Goal: Information Seeking & Learning: Learn about a topic

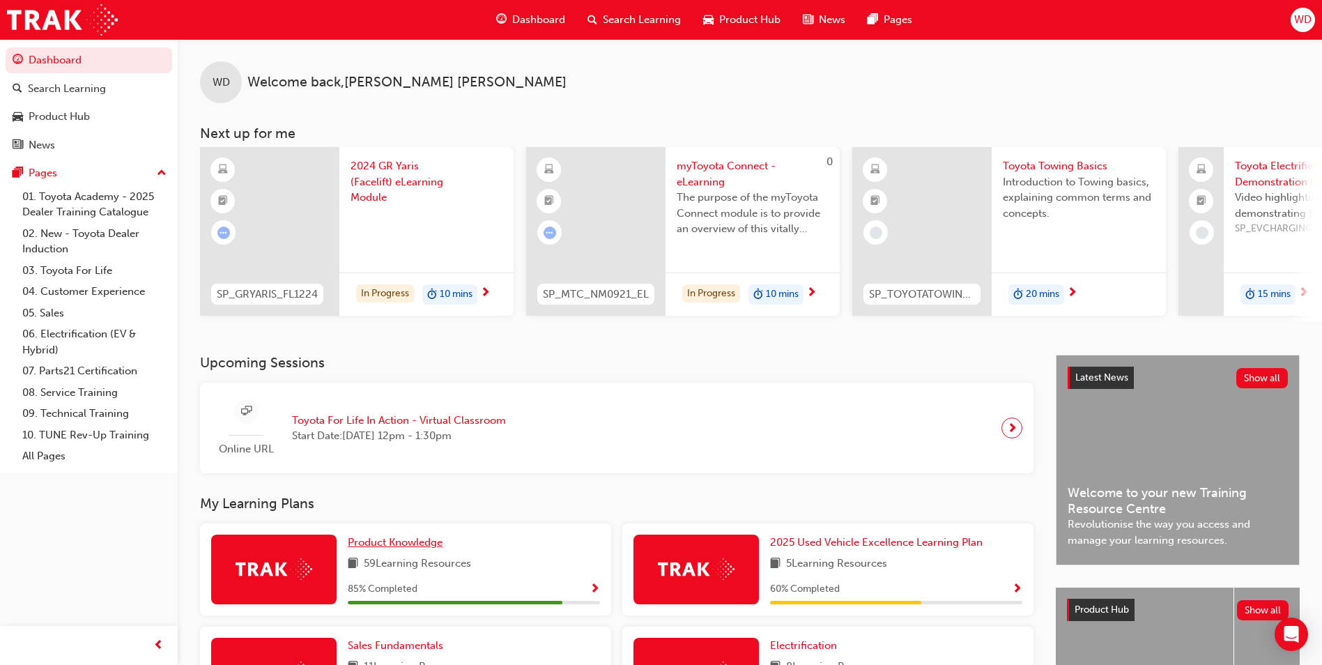
click at [397, 551] on link "Product Knowledge" at bounding box center [398, 543] width 100 height 16
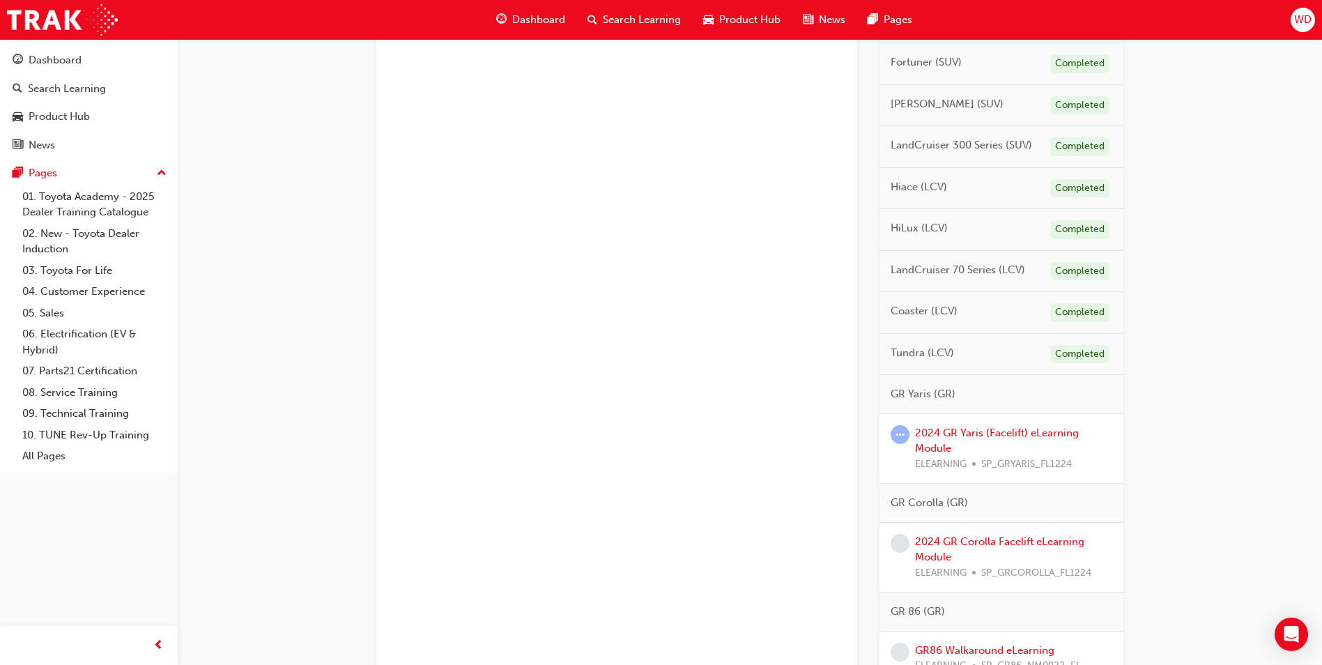
scroll to position [767, 0]
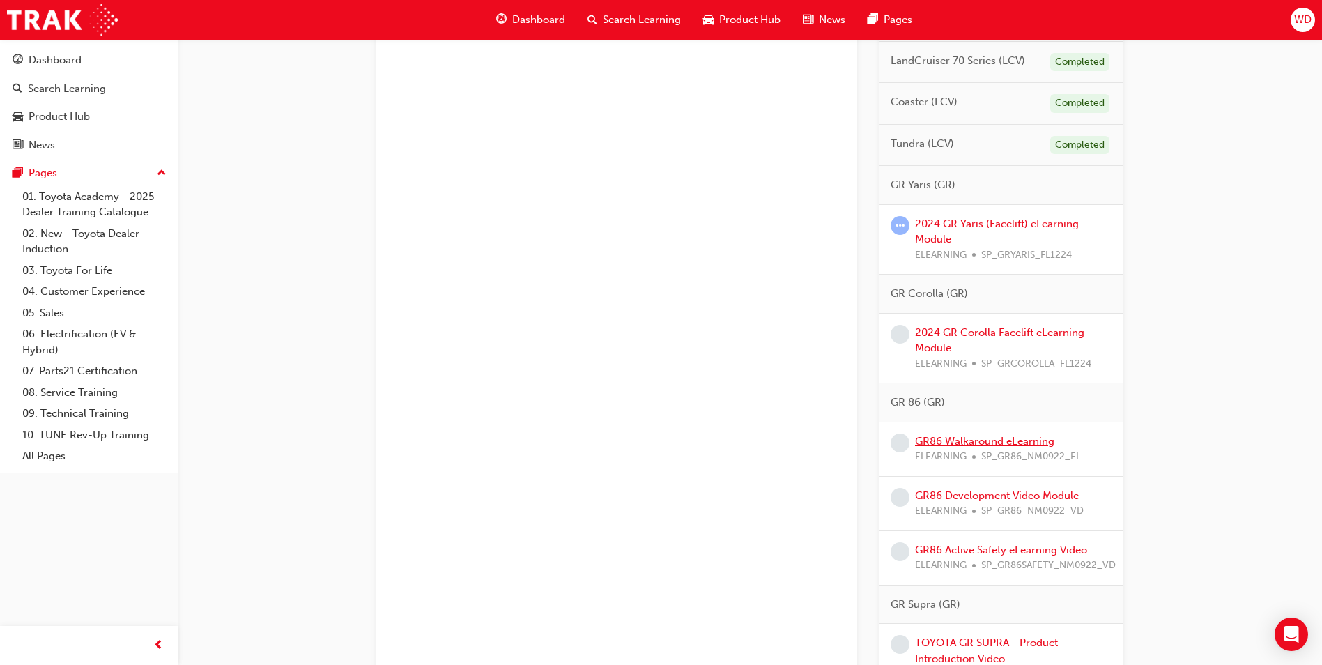
click at [1011, 441] on link "GR86 Walkaround eLearning" at bounding box center [984, 441] width 139 height 13
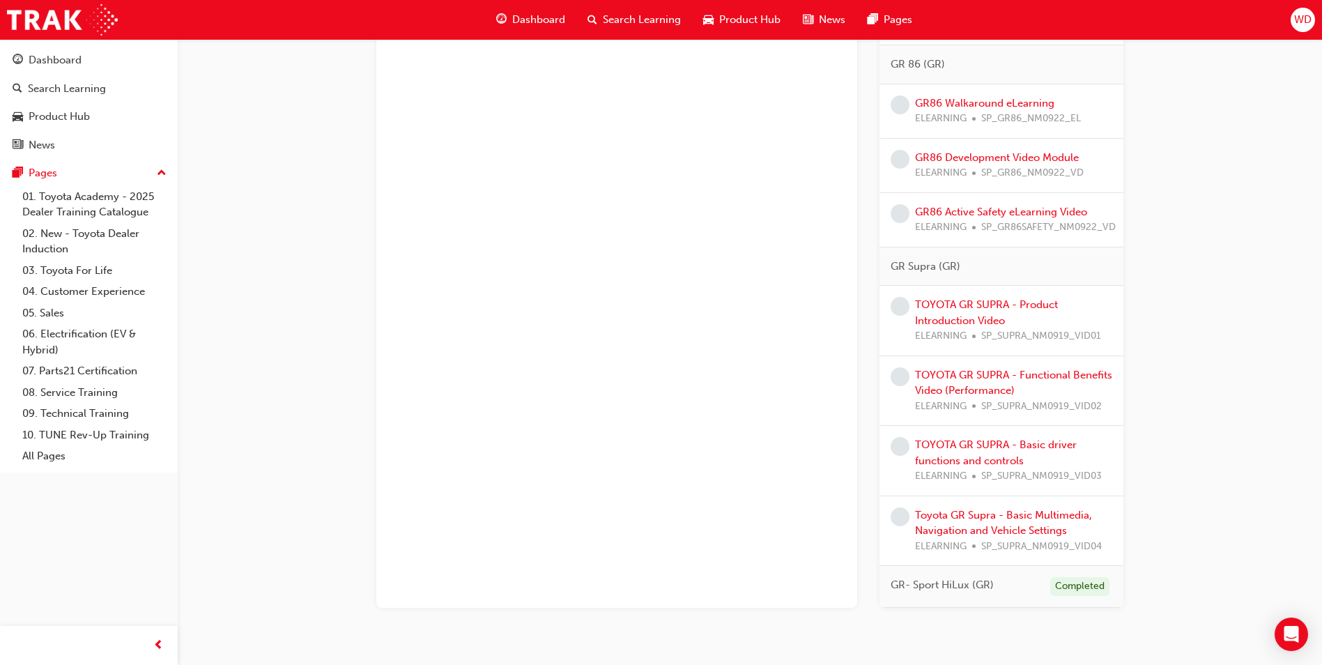
scroll to position [1080, 0]
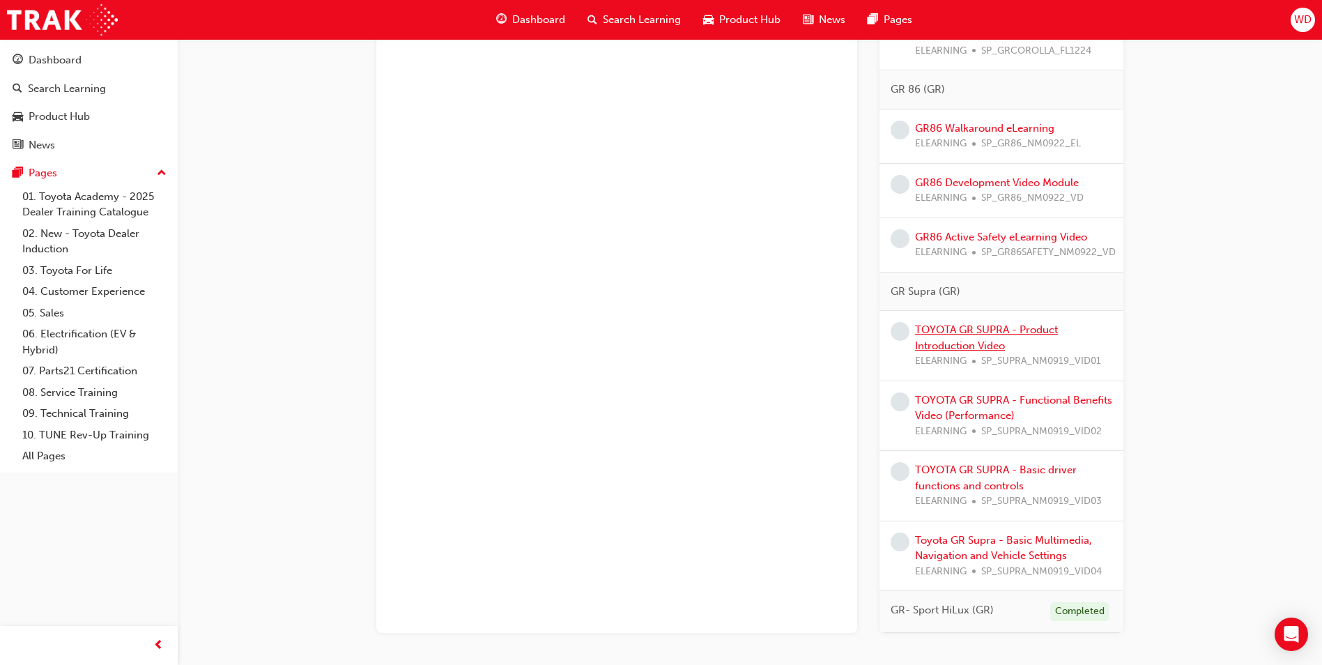
click at [959, 326] on link "TOYOTA GR SUPRA - Product Introduction Video" at bounding box center [986, 337] width 143 height 29
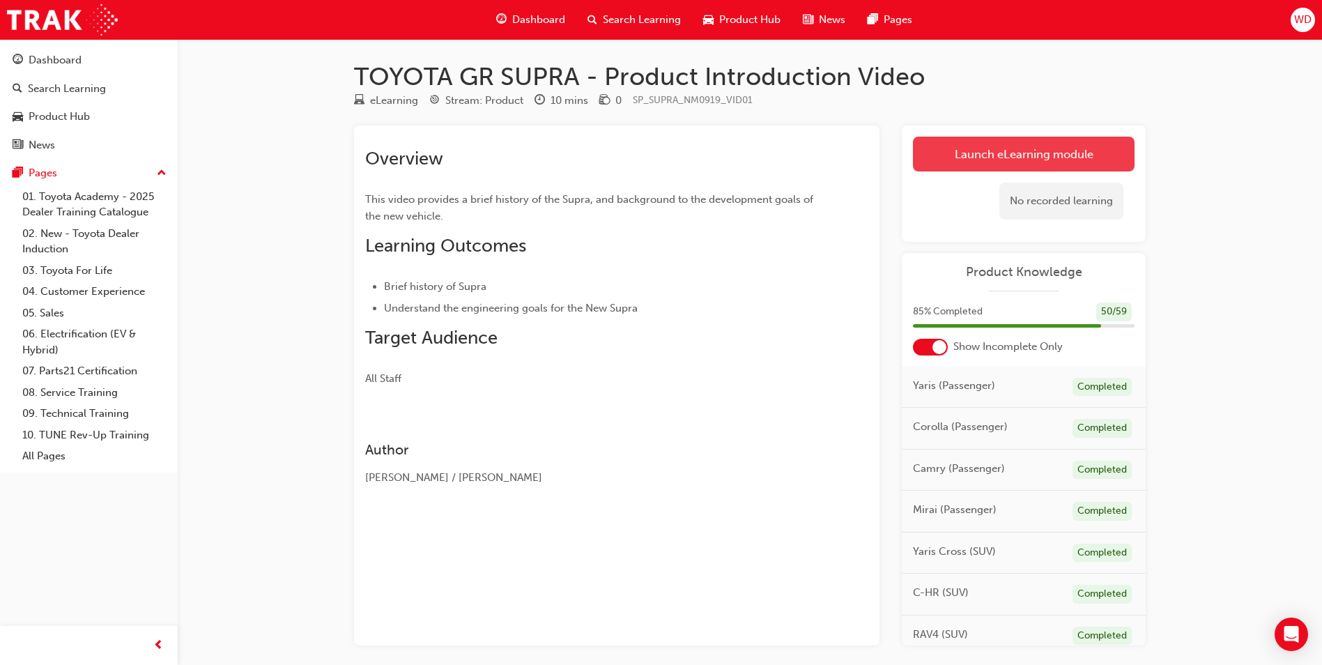
click at [970, 143] on link "Launch eLearning module" at bounding box center [1024, 154] width 222 height 35
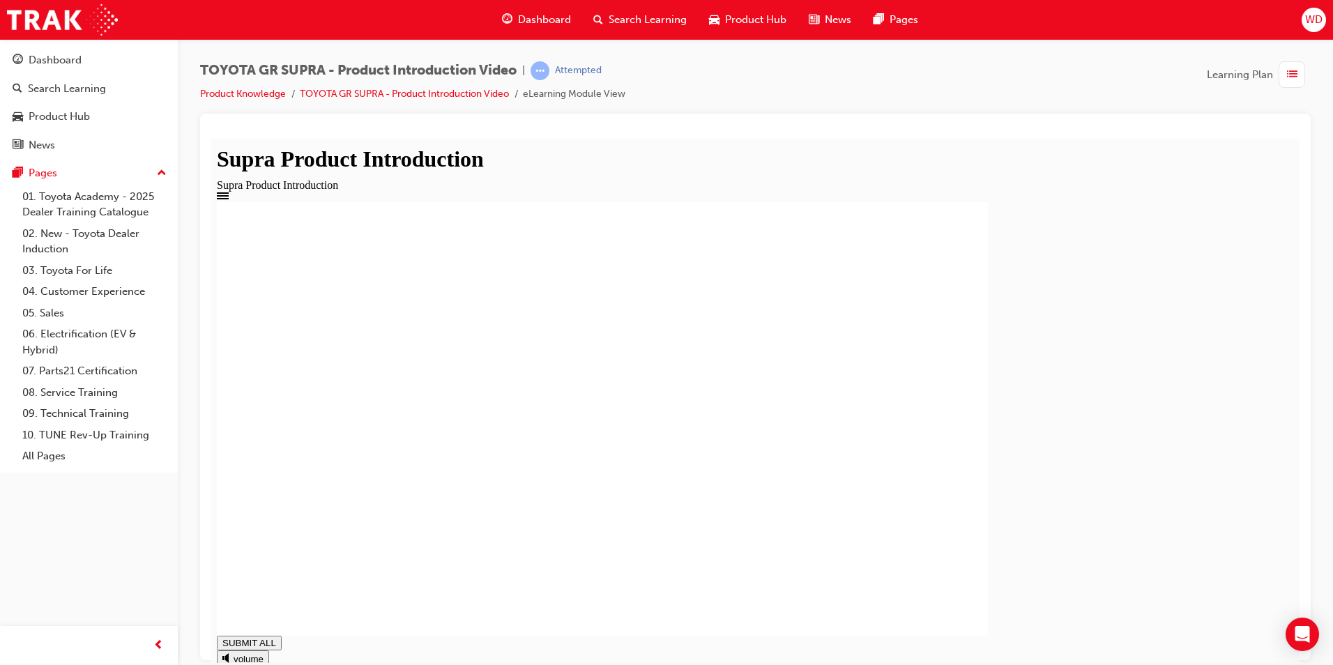
type input "1"
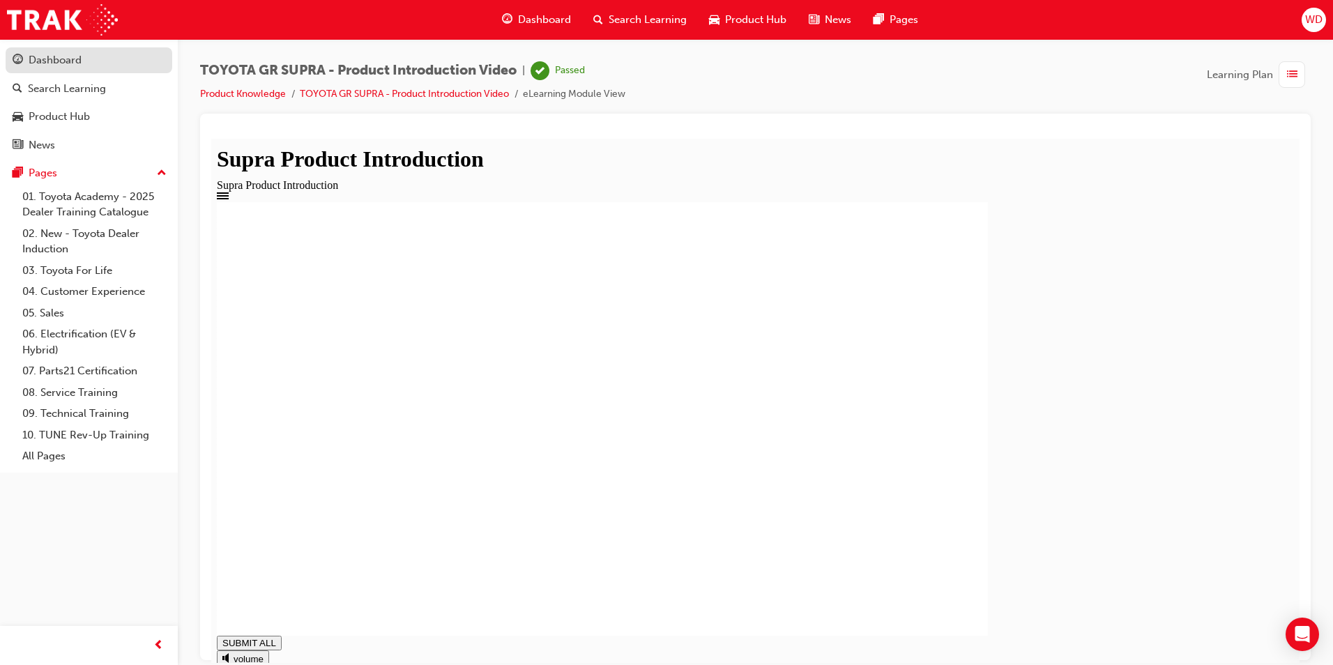
click at [75, 63] on div "Dashboard" at bounding box center [55, 60] width 53 height 16
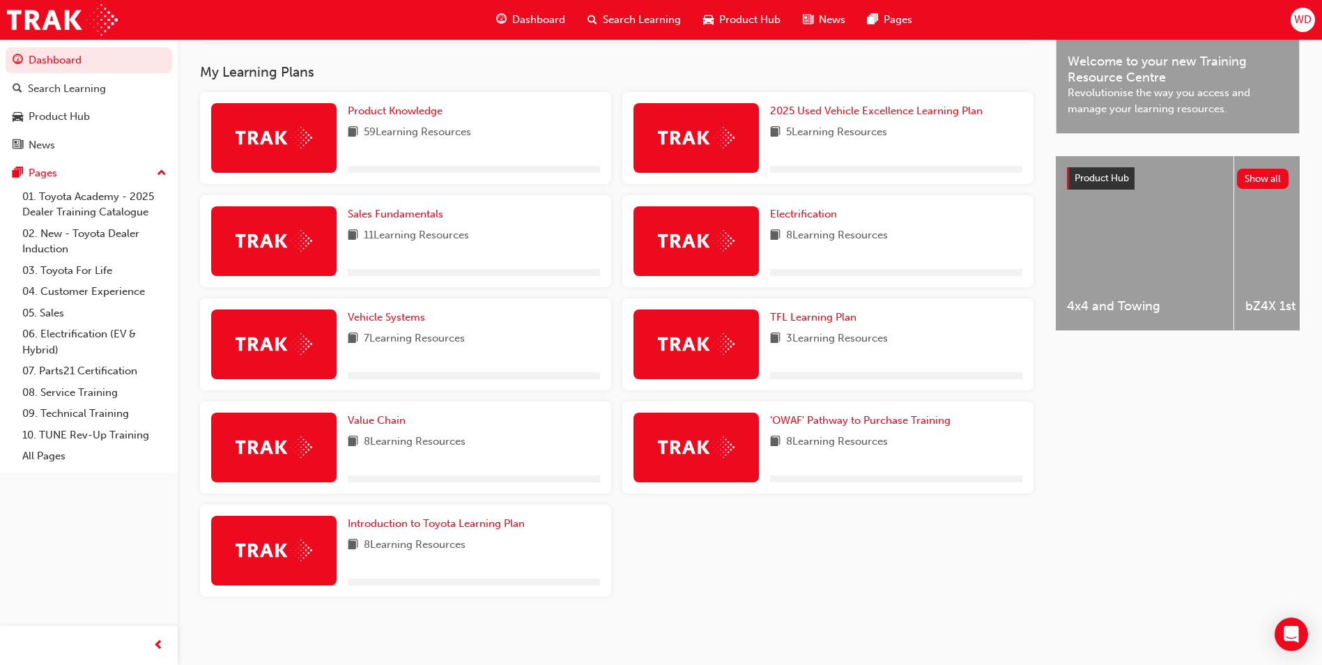
scroll to position [437, 0]
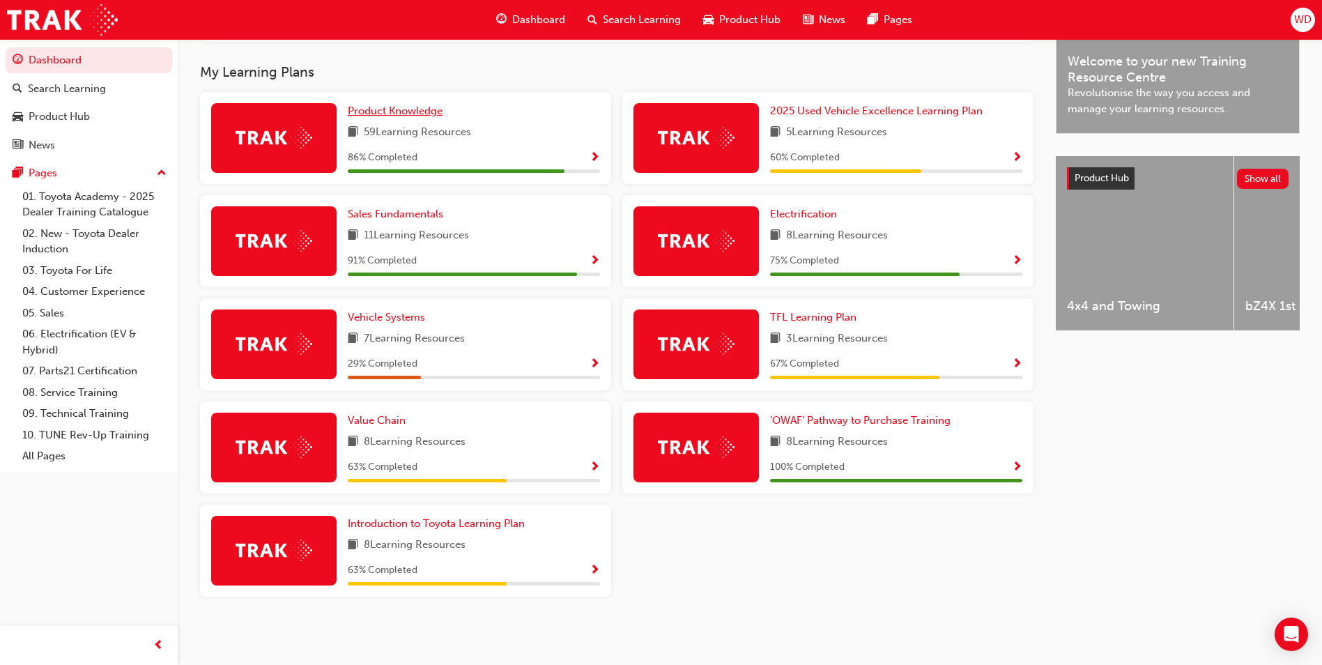
click at [388, 118] on link "Product Knowledge" at bounding box center [398, 111] width 100 height 16
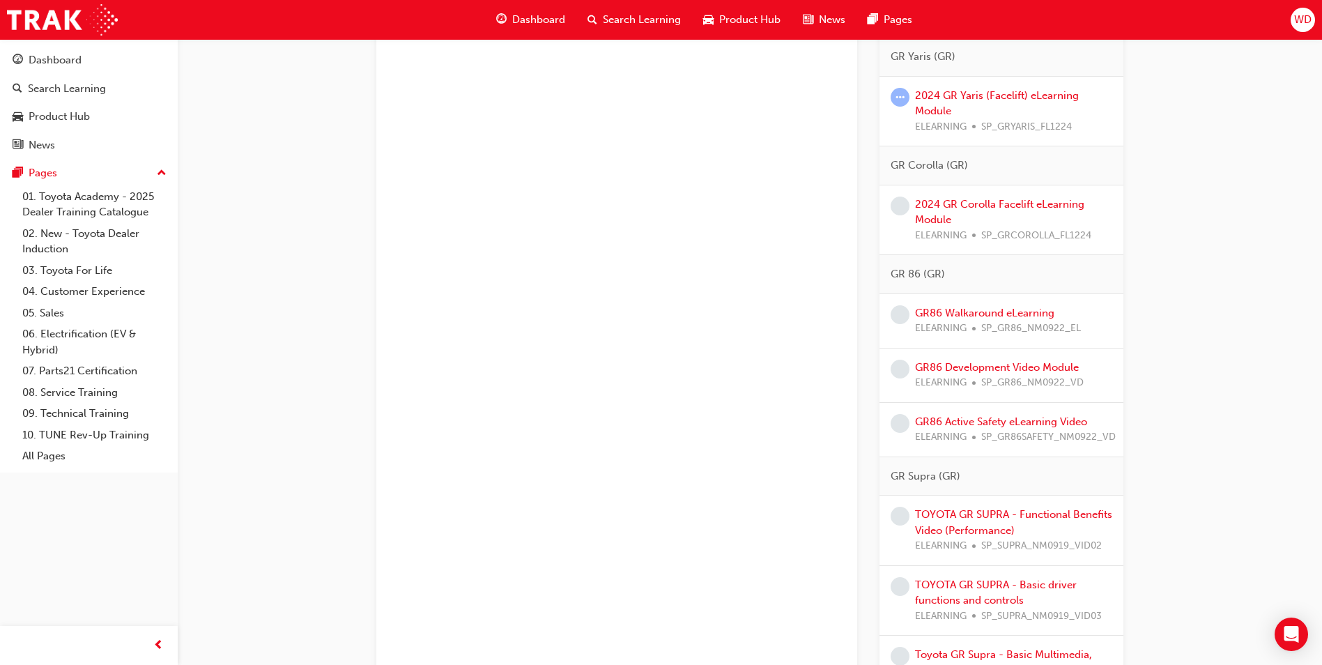
scroll to position [1079, 0]
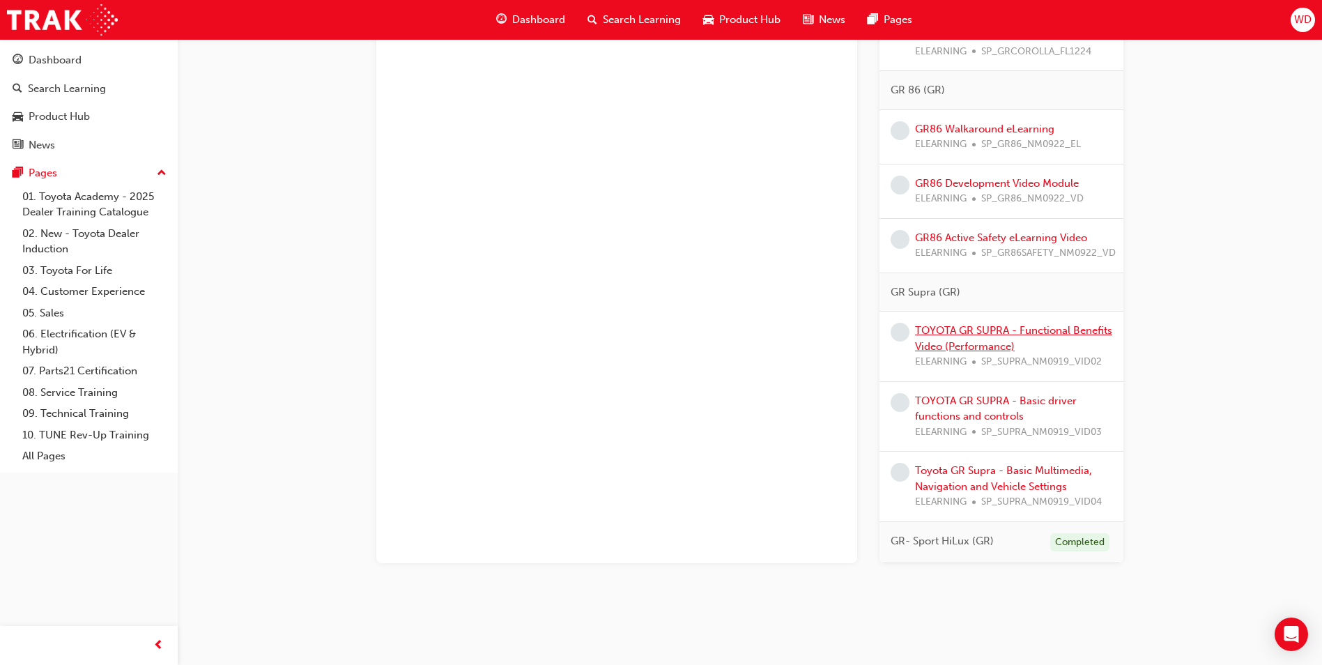
click at [1029, 332] on link "TOYOTA GR SUPRA - Functional Benefits Video (Performance)" at bounding box center [1013, 338] width 197 height 29
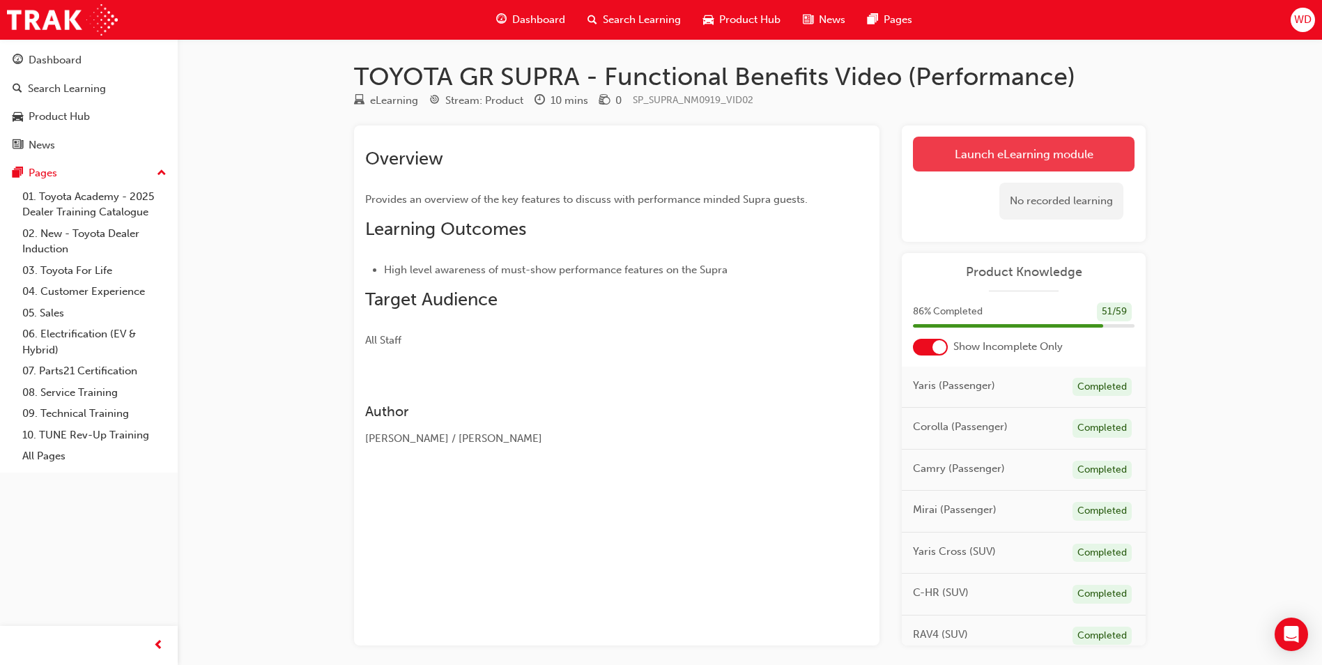
click at [1044, 144] on link "Launch eLearning module" at bounding box center [1024, 154] width 222 height 35
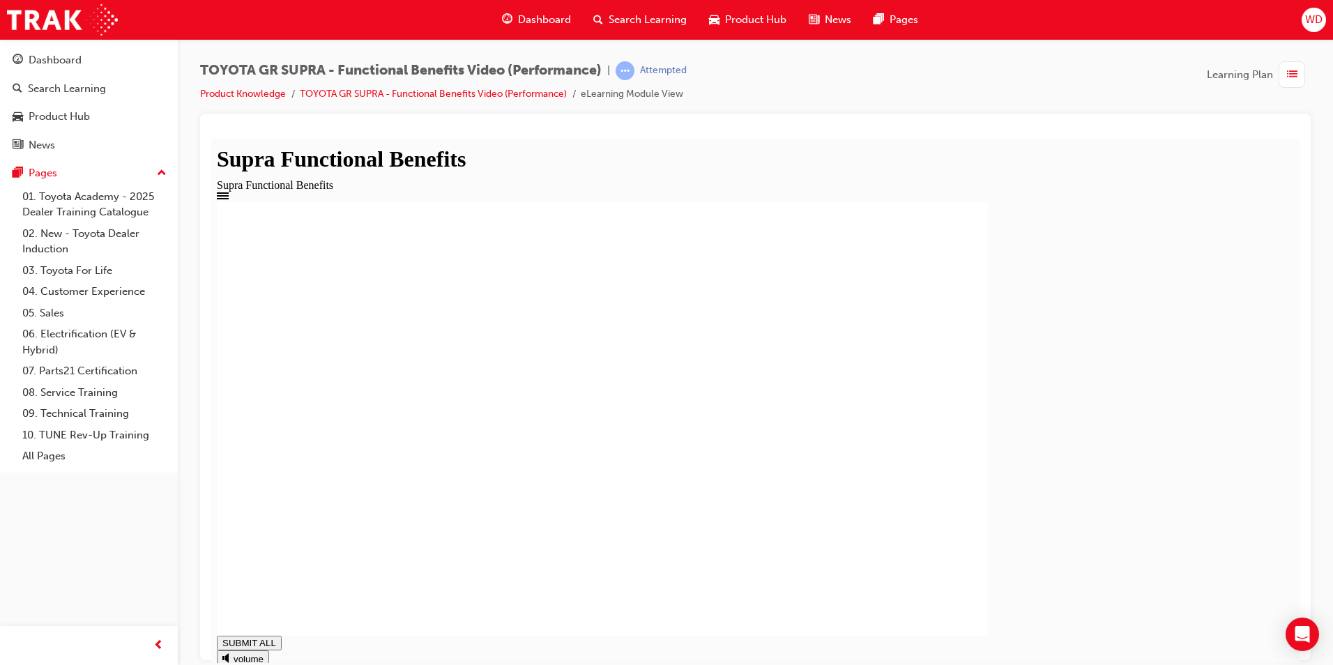
type input "1"
click at [236, 91] on link "Product Knowledge" at bounding box center [243, 94] width 86 height 12
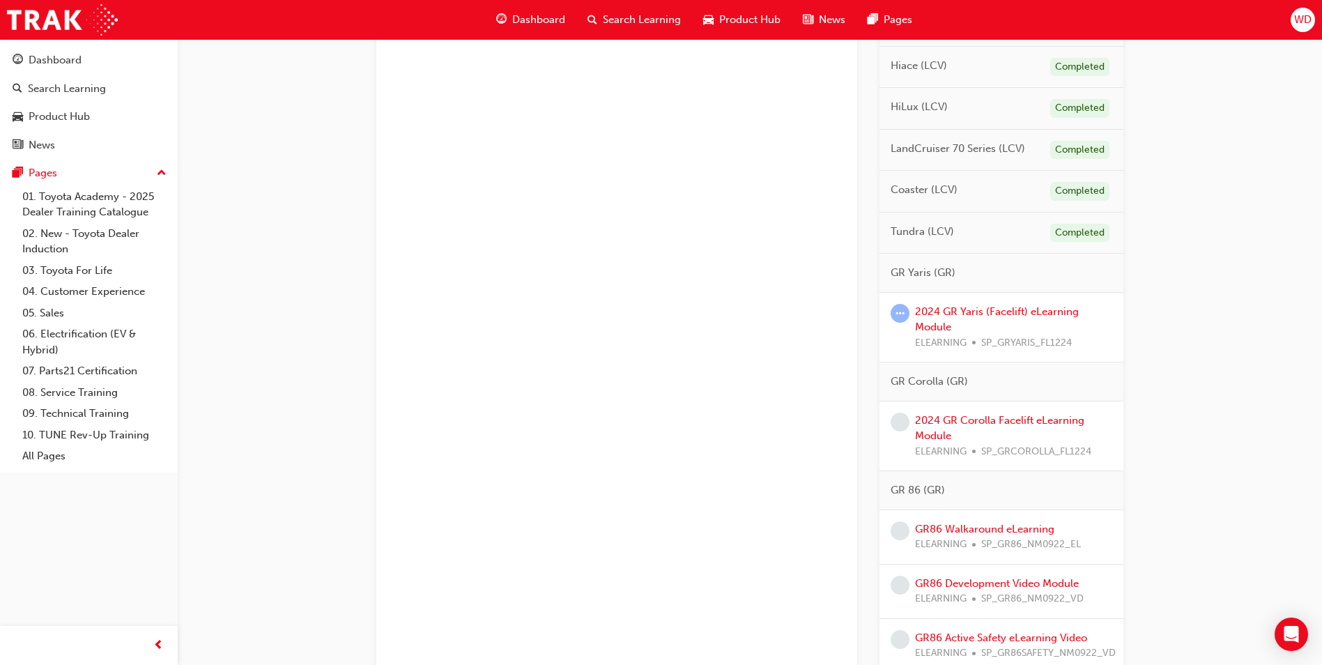
scroll to position [1009, 0]
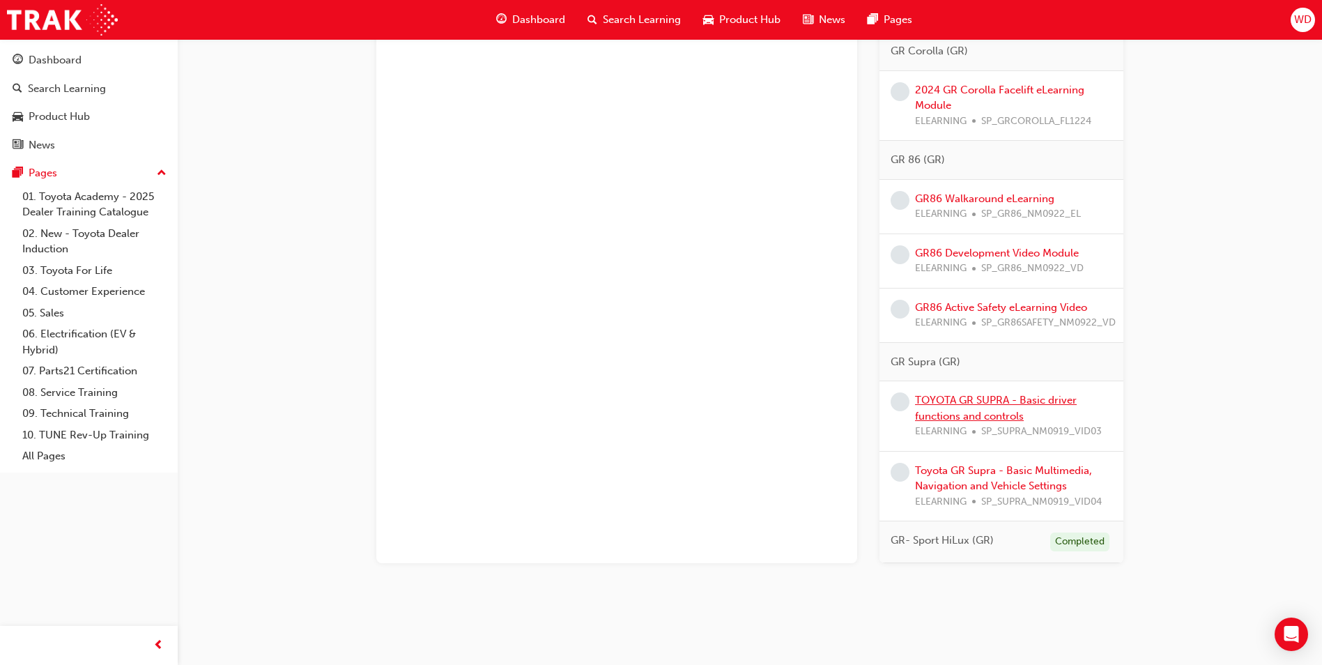
click at [971, 399] on link "TOYOTA GR SUPRA - Basic driver functions and controls" at bounding box center [996, 408] width 162 height 29
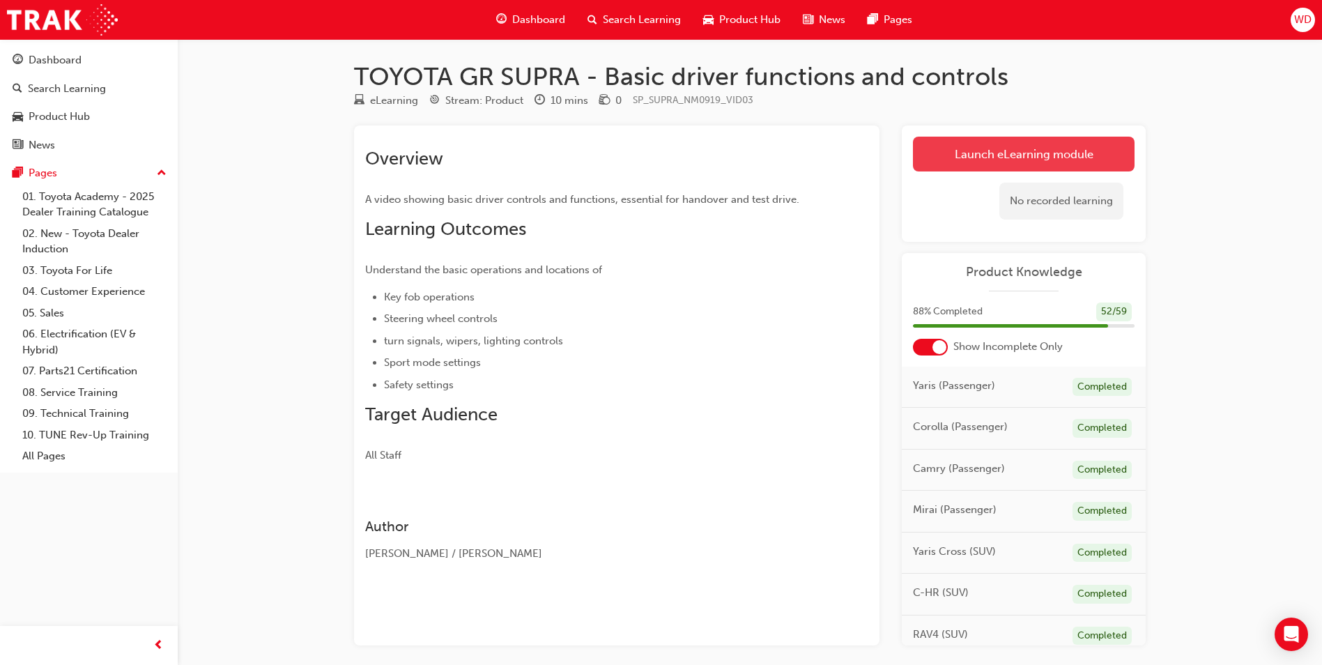
click at [980, 149] on link "Launch eLearning module" at bounding box center [1024, 154] width 222 height 35
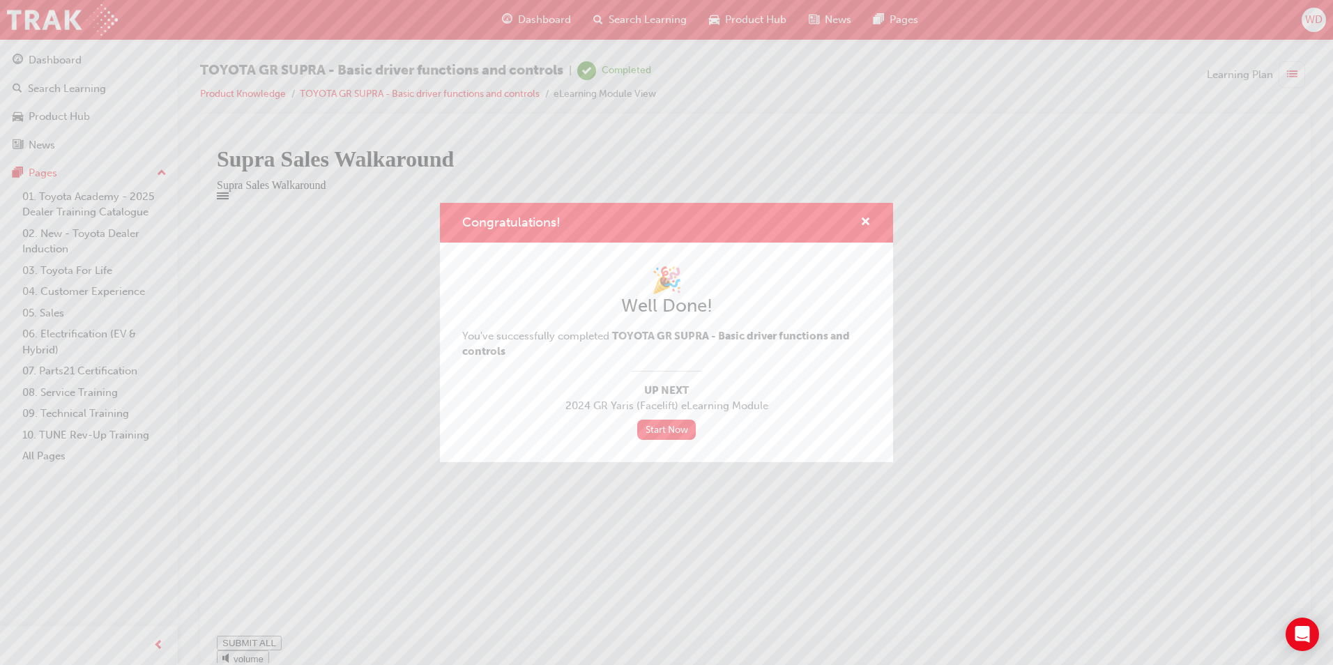
type input "1"
click at [868, 220] on span "cross-icon" at bounding box center [865, 223] width 10 height 13
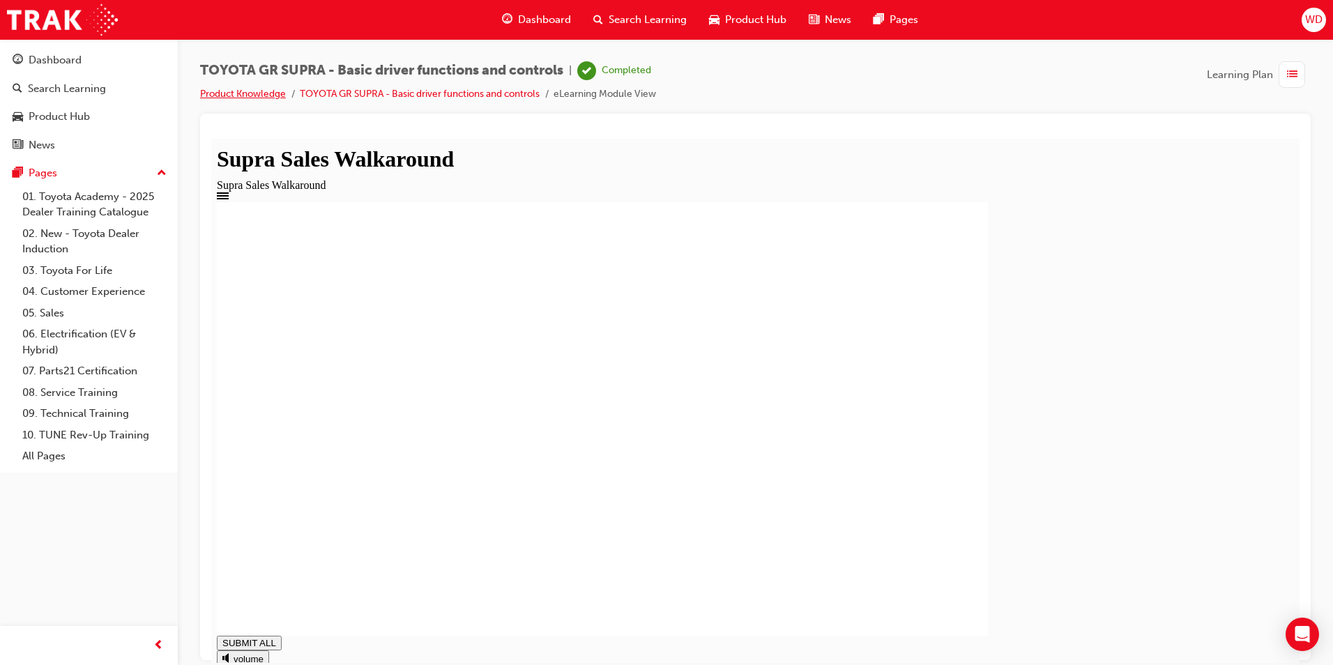
click at [236, 90] on link "Product Knowledge" at bounding box center [243, 94] width 86 height 12
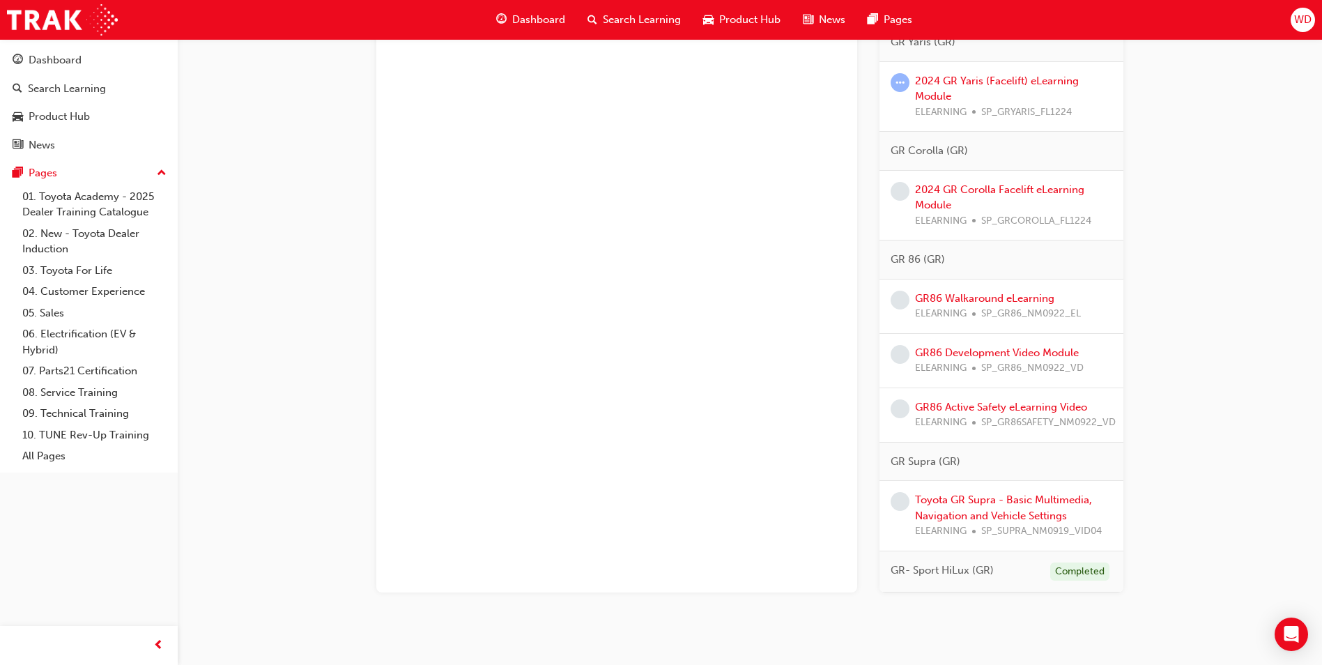
scroll to position [939, 0]
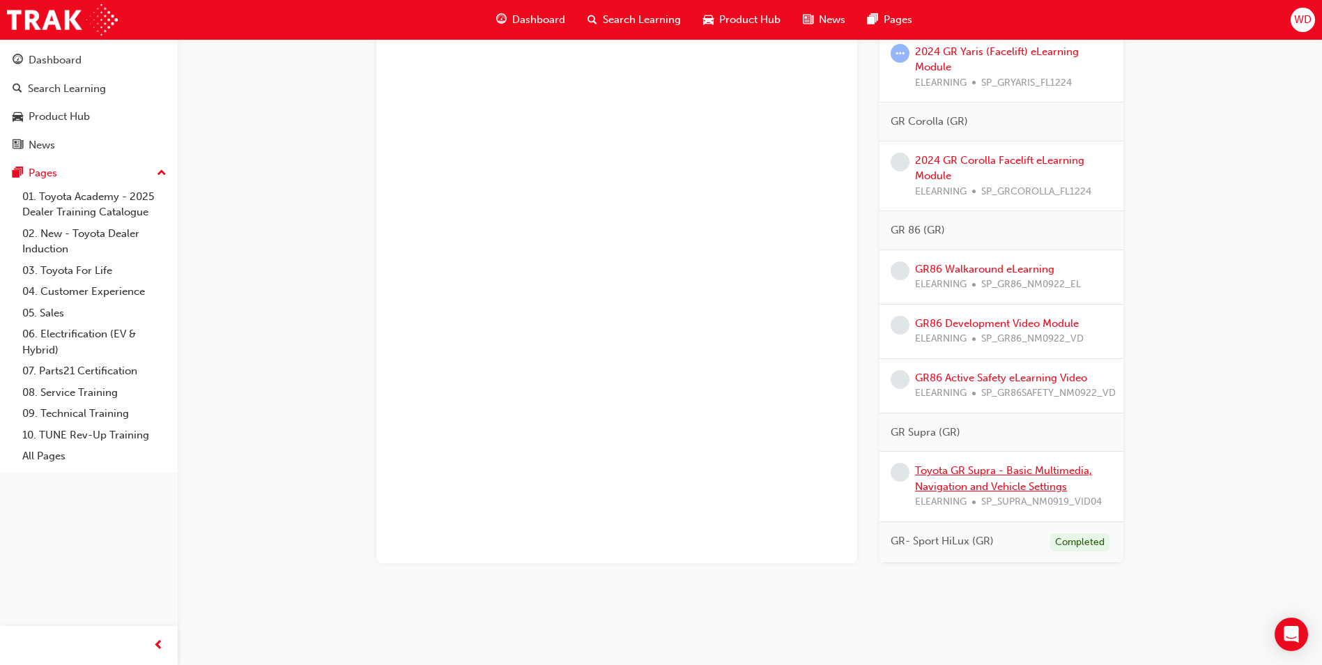
click at [995, 471] on link "Toyota GR Supra - Basic Multimedia, Navigation and Vehicle Settings" at bounding box center [1003, 478] width 177 height 29
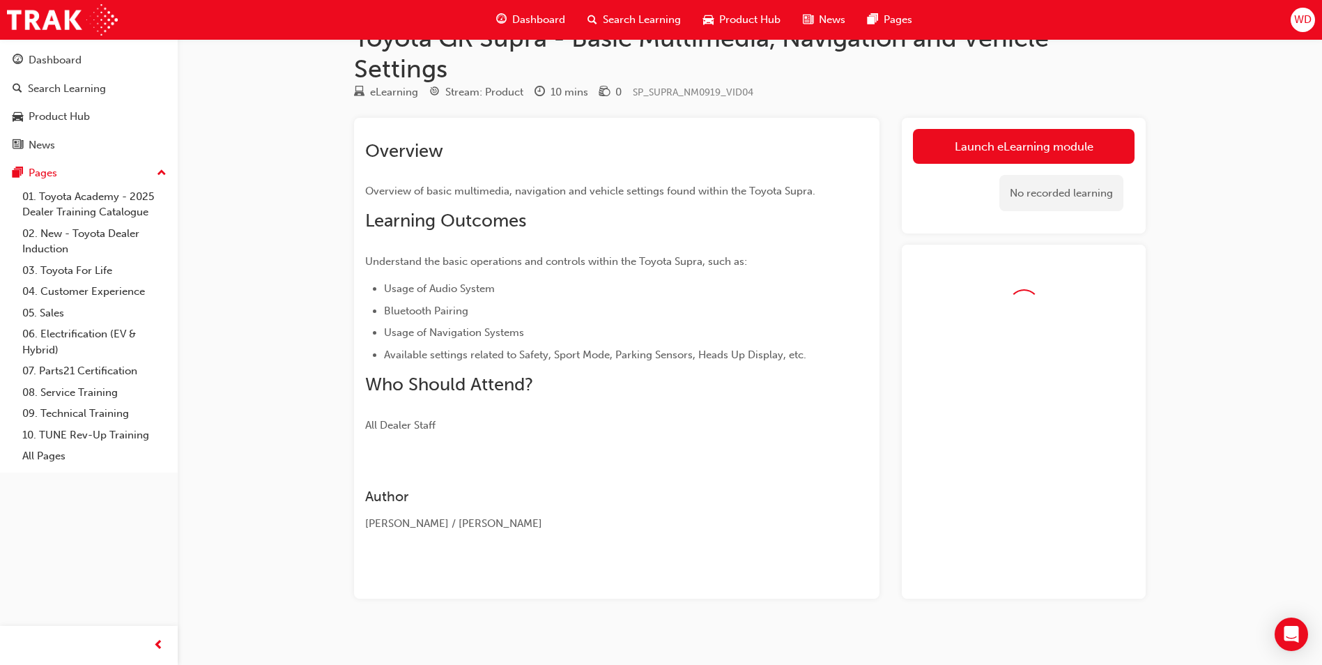
scroll to position [52, 0]
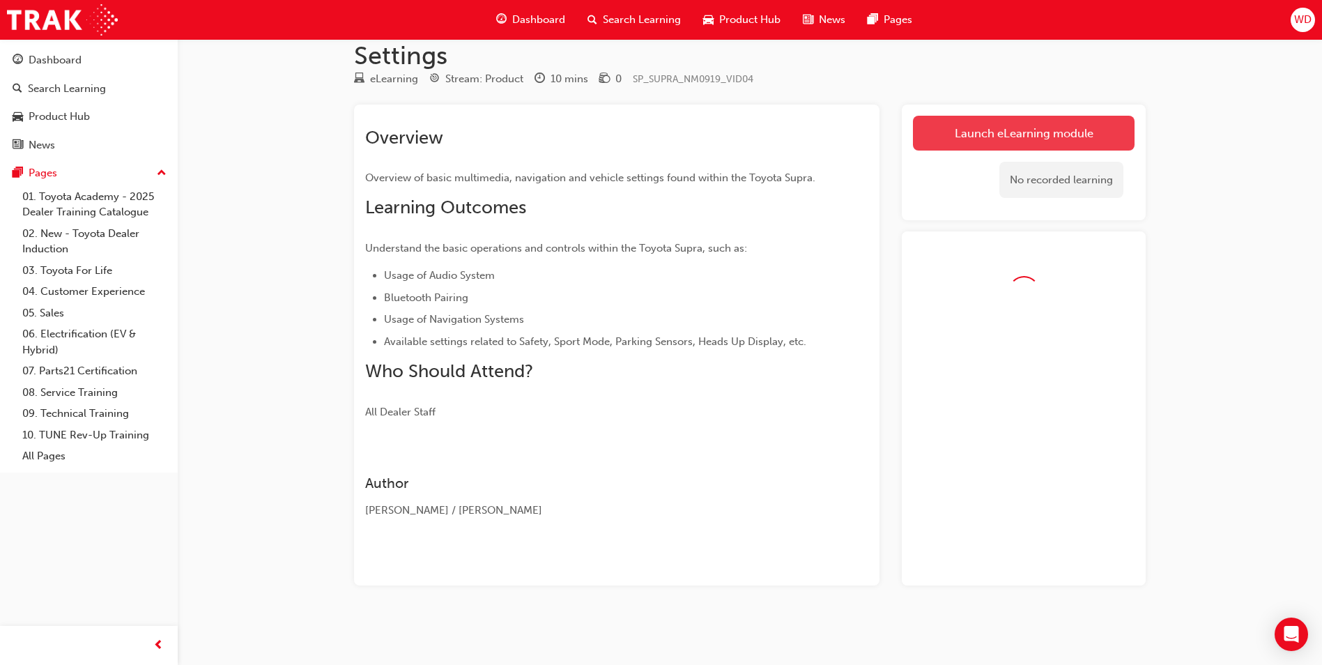
click at [979, 128] on link "Launch eLearning module" at bounding box center [1024, 133] width 222 height 35
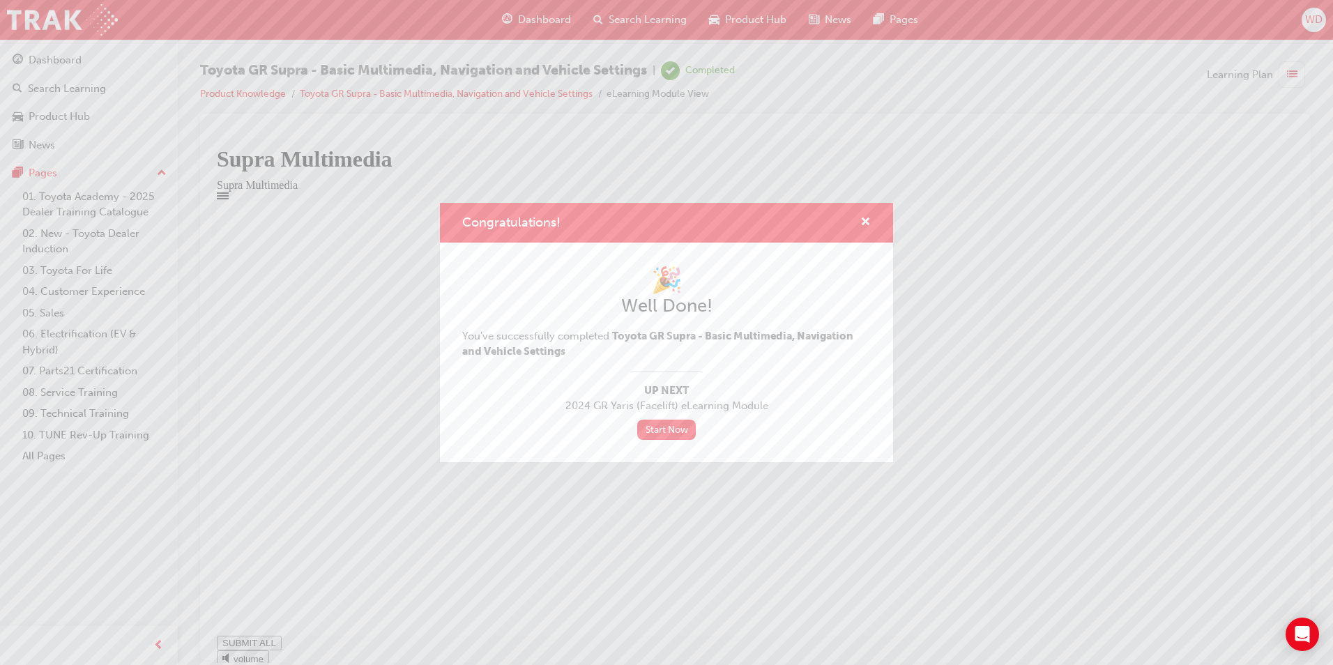
type input "1"
click at [865, 219] on span "cross-icon" at bounding box center [865, 223] width 10 height 13
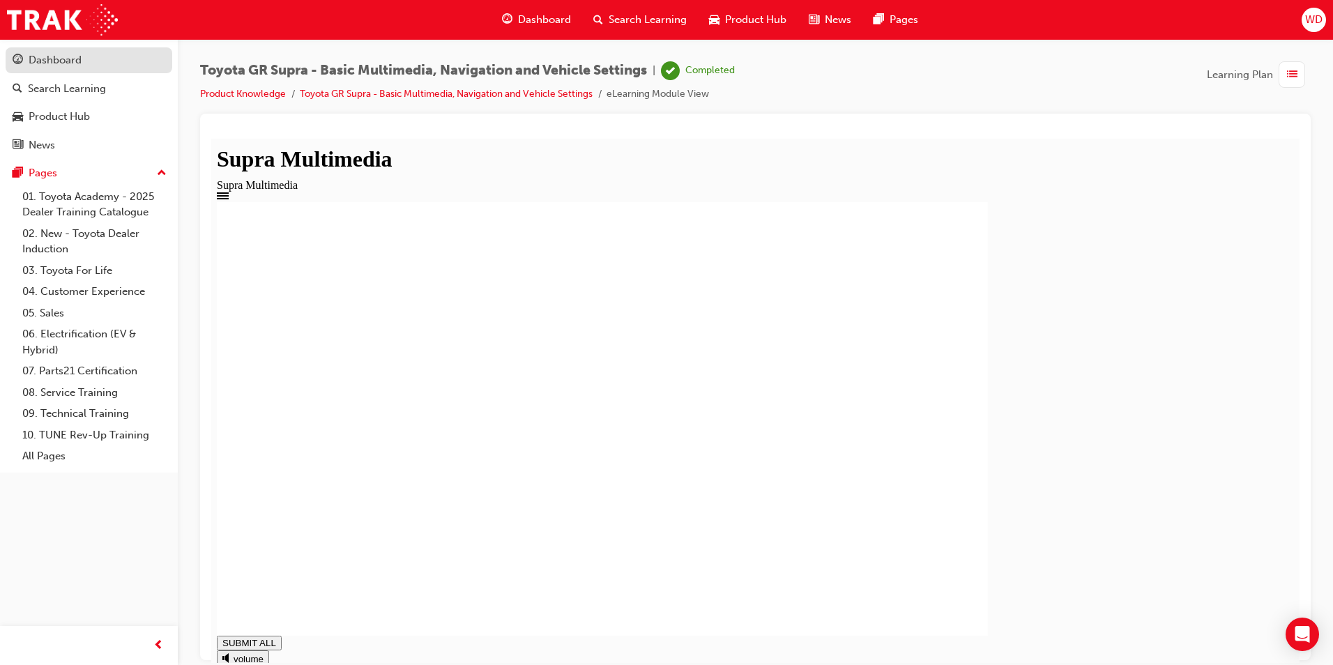
click at [71, 62] on div "Dashboard" at bounding box center [55, 60] width 53 height 16
